Goal: Find specific page/section: Find specific page/section

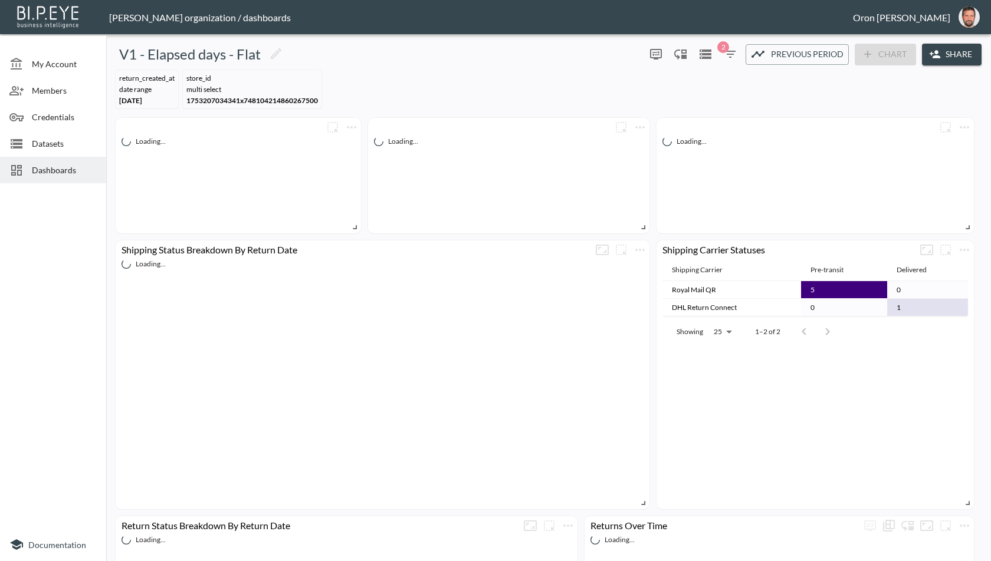
click at [725, 60] on icon "button" at bounding box center [730, 54] width 14 height 14
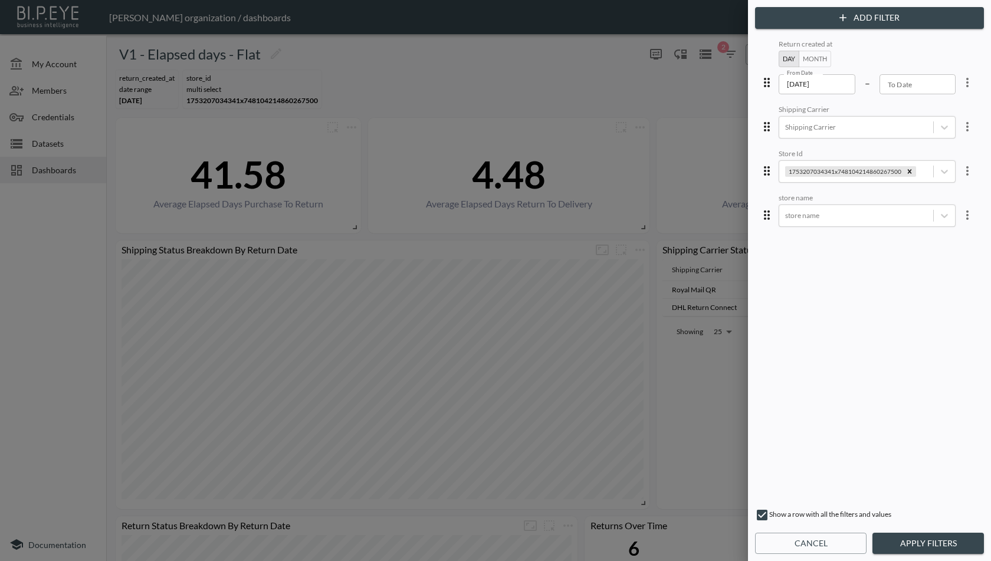
click at [812, 542] on button "Cancel" at bounding box center [810, 544] width 111 height 22
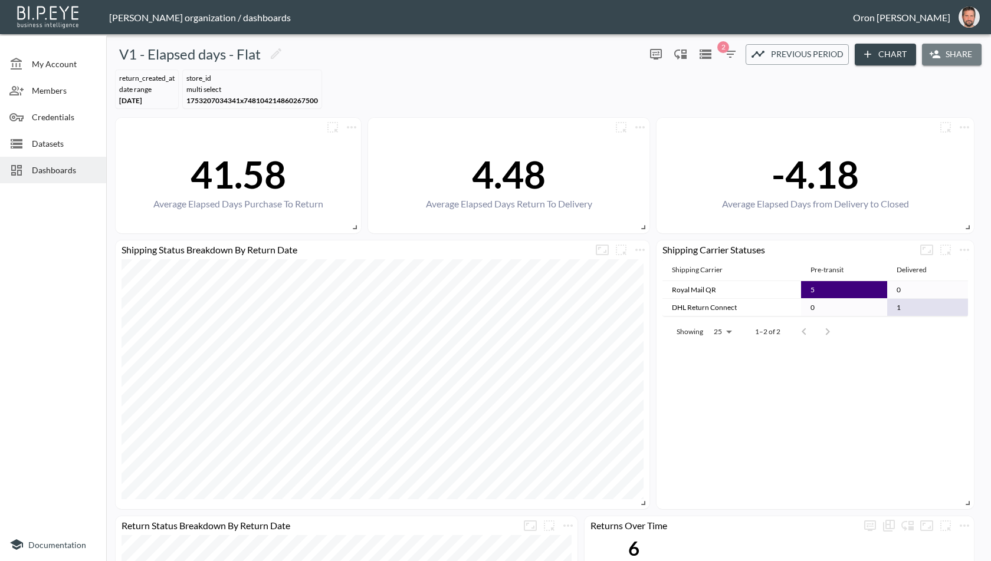
click at [941, 52] on button "Share" at bounding box center [952, 55] width 60 height 22
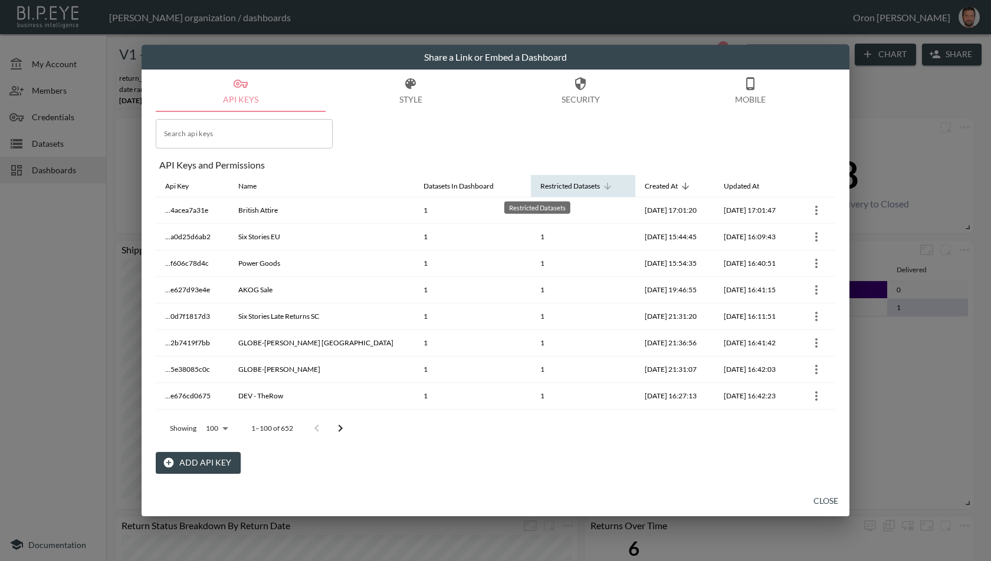
click at [545, 184] on div "Restricted Datasets" at bounding box center [570, 186] width 60 height 14
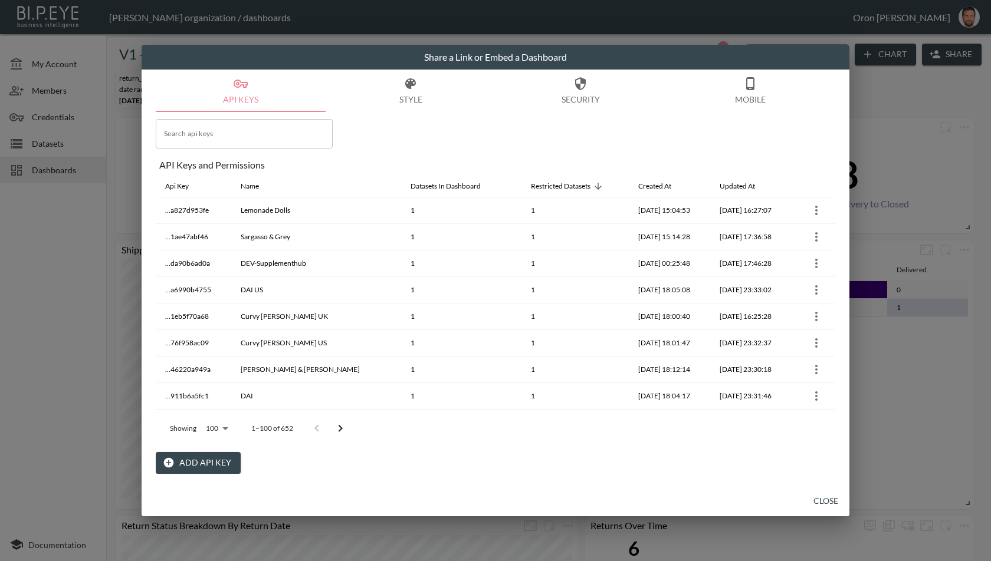
click at [820, 497] on button "Close" at bounding box center [826, 502] width 38 height 22
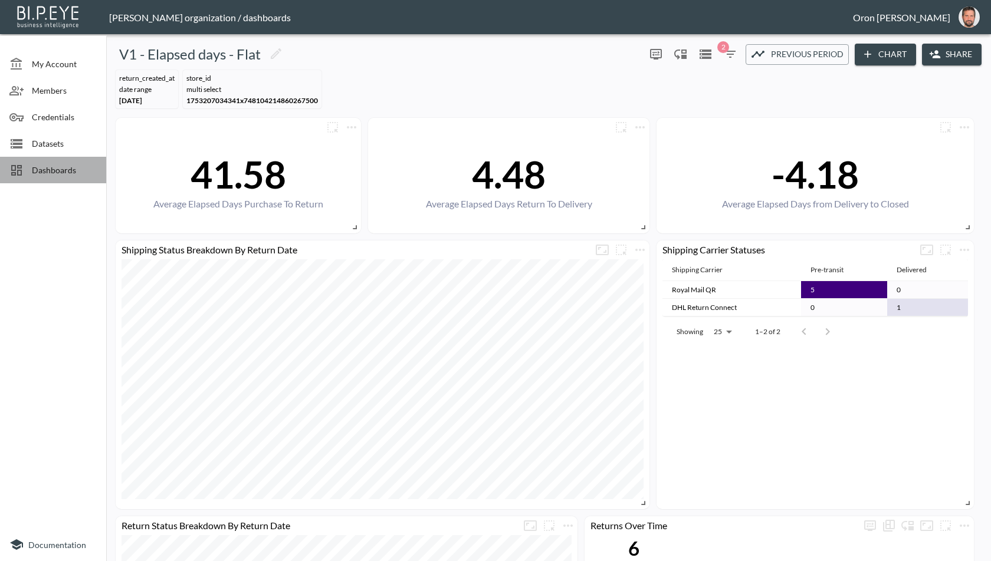
click at [43, 164] on span "Dashboards" at bounding box center [64, 170] width 65 height 12
